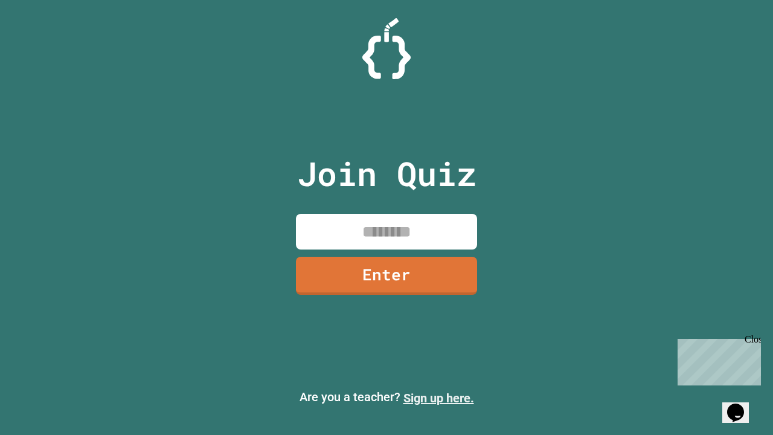
click at [439, 398] on link "Sign up here." at bounding box center [439, 398] width 71 height 15
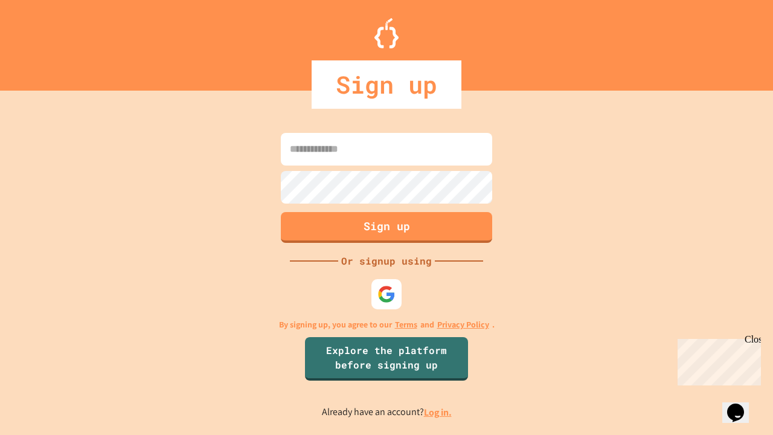
click at [439, 412] on link "Log in." at bounding box center [438, 412] width 28 height 13
